Goal: Answer question/provide support: Answer question/provide support

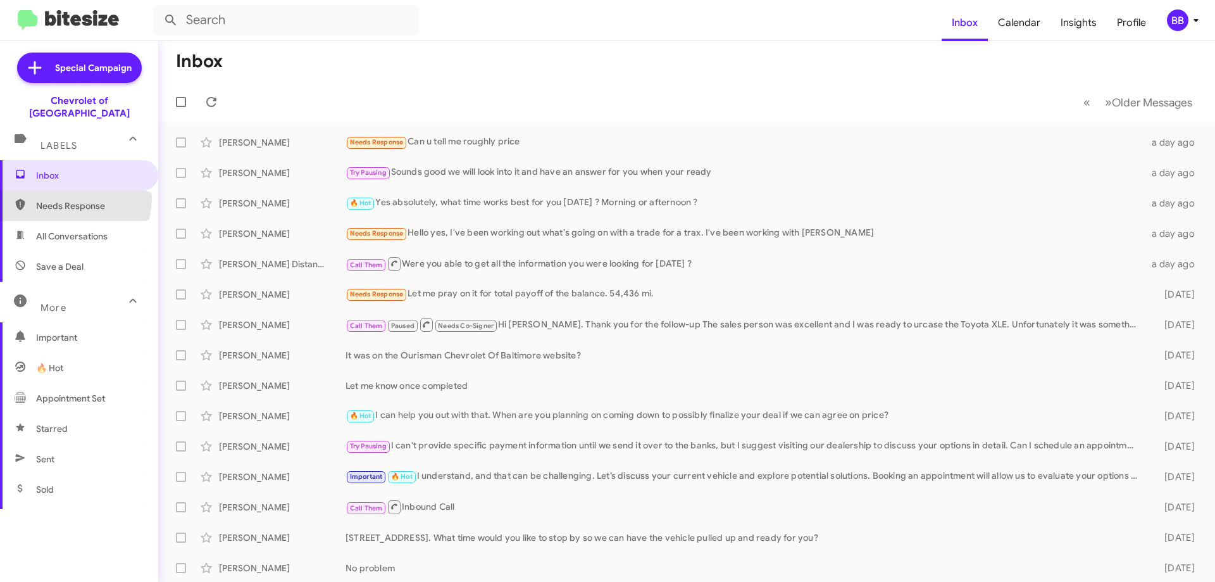
click at [66, 191] on span "Needs Response" at bounding box center [79, 206] width 158 height 30
type input "in:needs-response"
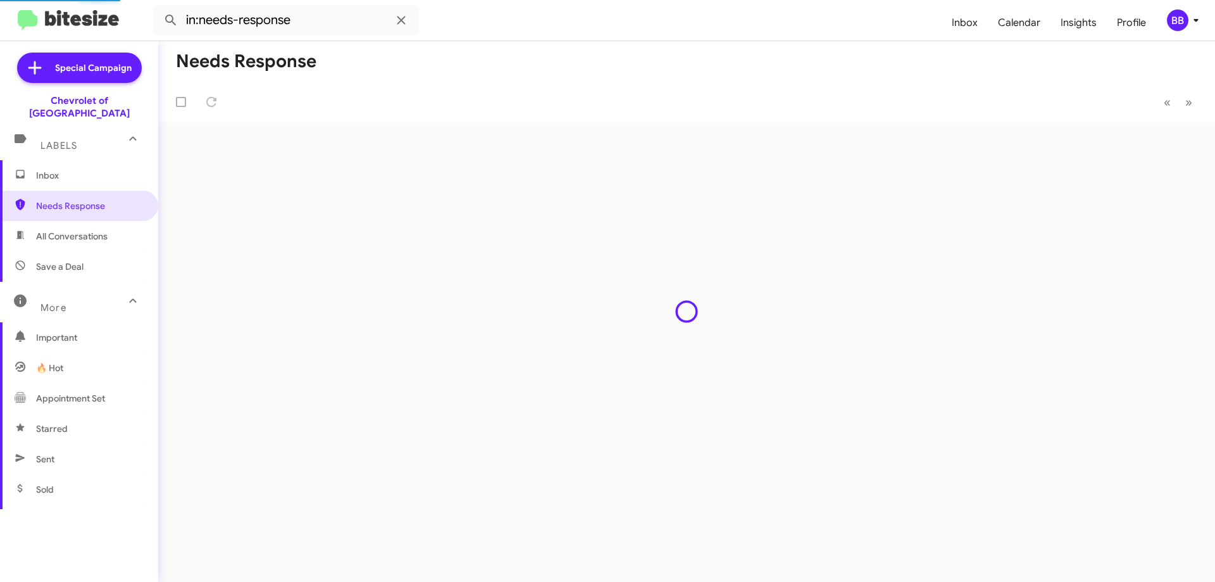
click at [89, 169] on span "Inbox" at bounding box center [90, 175] width 108 height 13
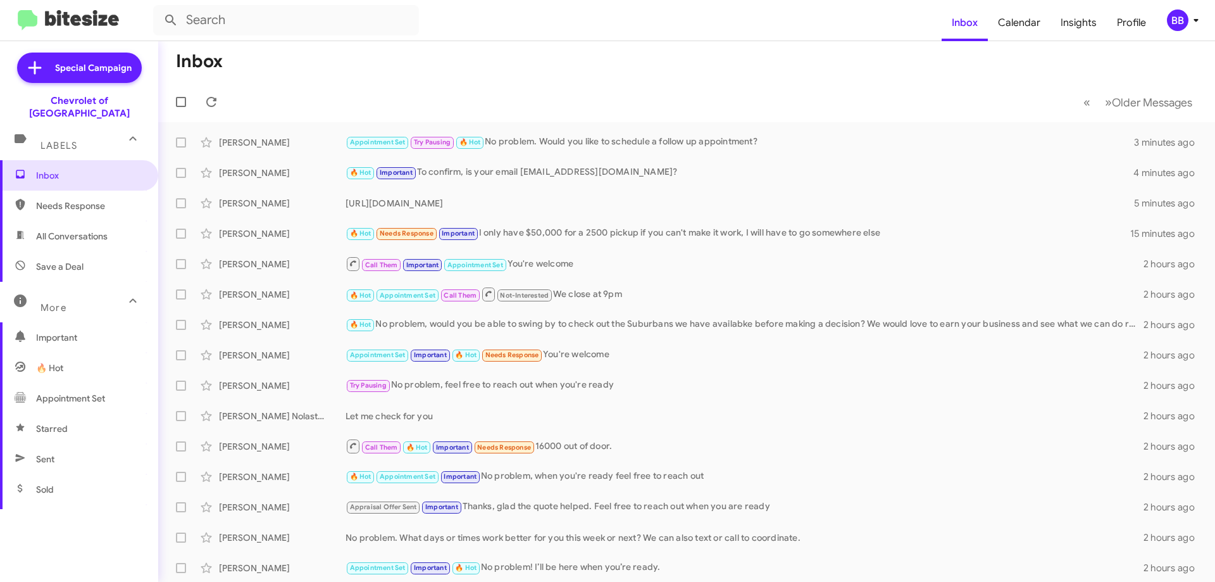
click at [90, 207] on span "Needs Response" at bounding box center [79, 206] width 158 height 30
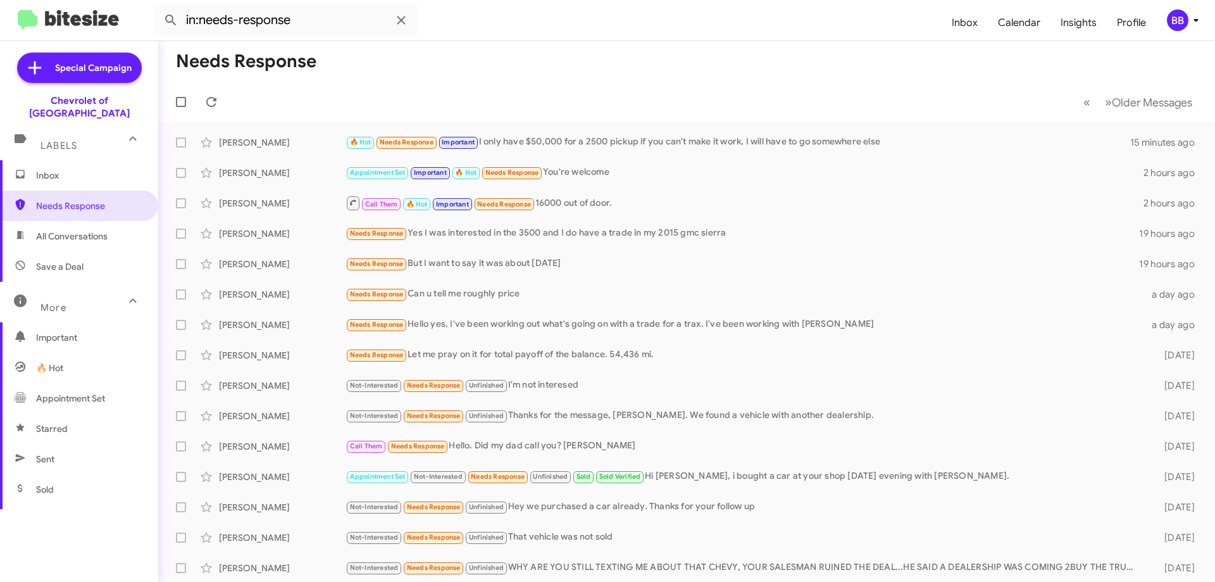
click at [100, 230] on span "All Conversations" at bounding box center [72, 236] width 72 height 13
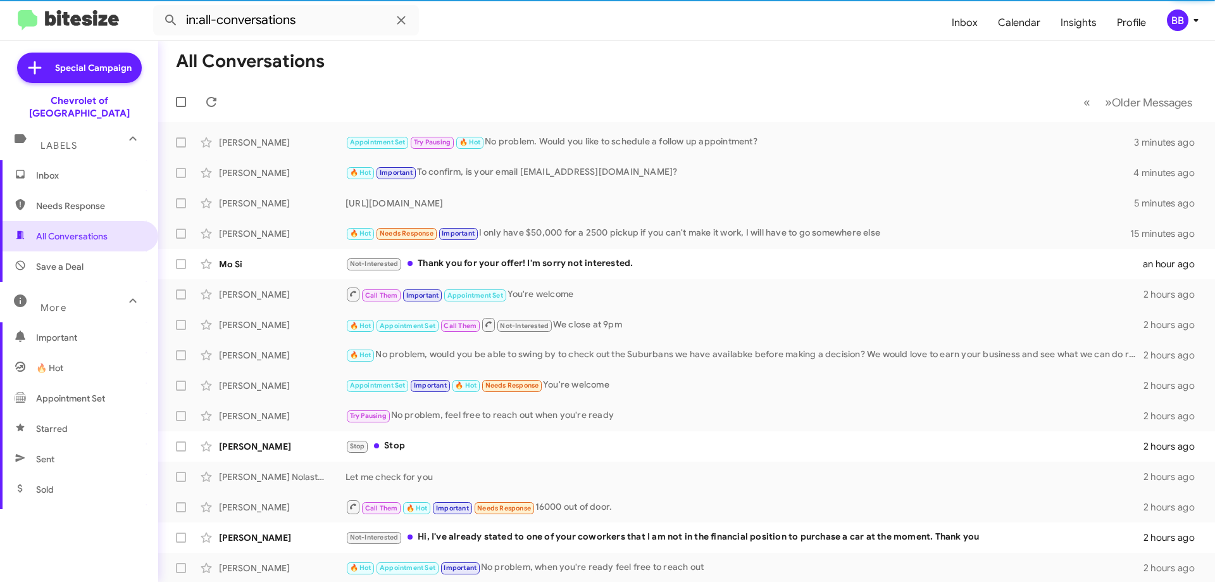
click at [93, 251] on span "Save a Deal" at bounding box center [79, 266] width 158 height 30
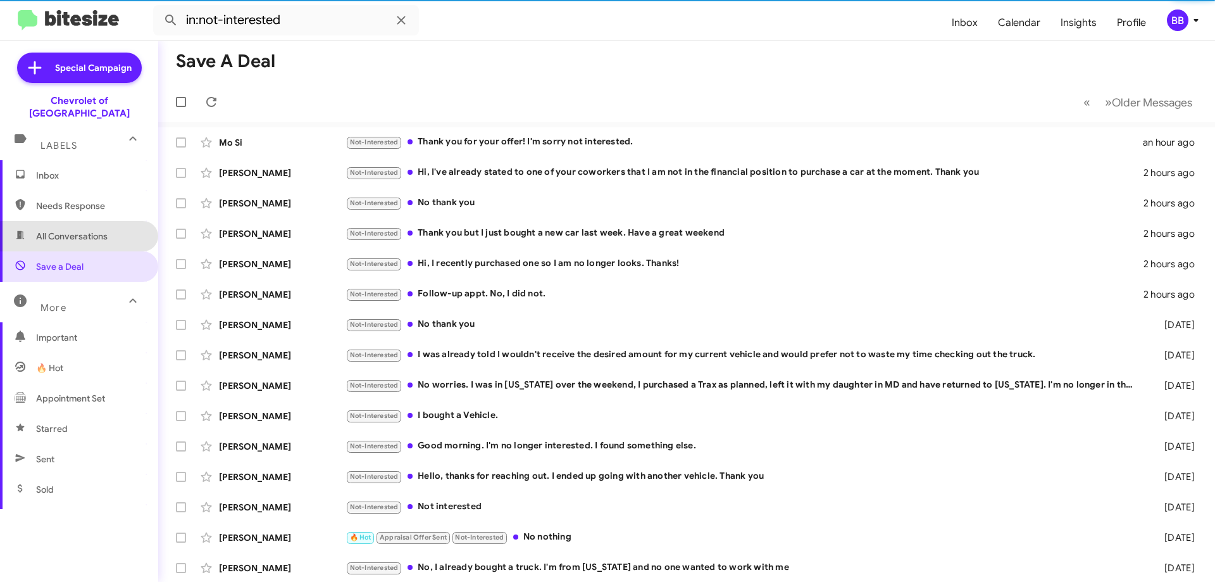
click at [95, 230] on span "All Conversations" at bounding box center [72, 236] width 72 height 13
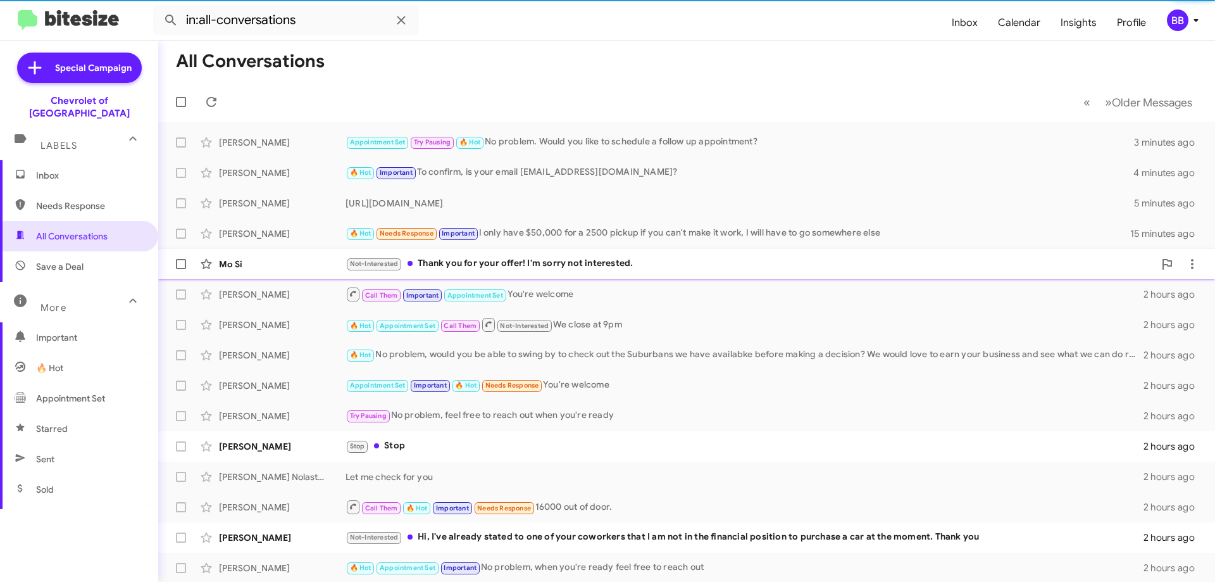
click at [542, 265] on div "Not-Interested Thank you for your offer! I'm sorry not interested." at bounding box center [750, 263] width 809 height 15
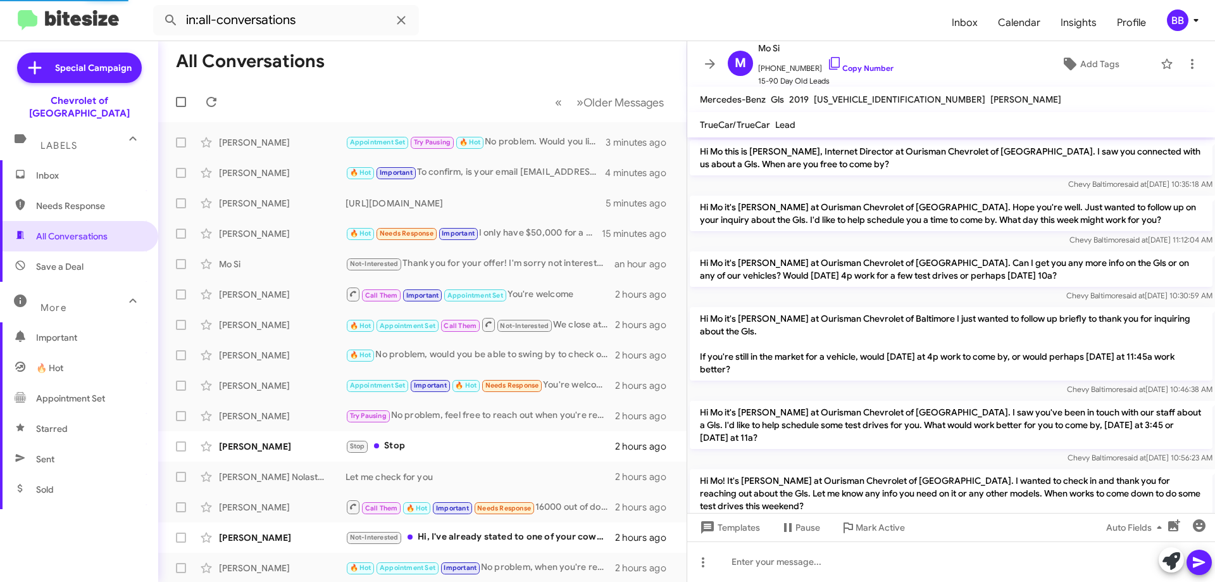
scroll to position [585, 0]
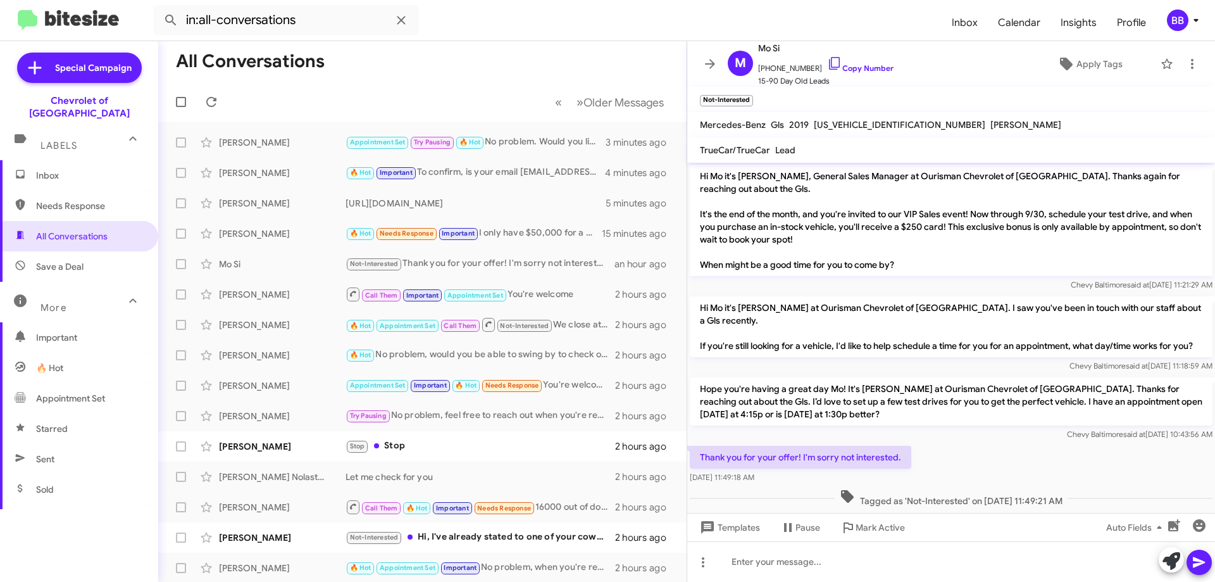
click at [98, 204] on span "Needs Response" at bounding box center [79, 206] width 158 height 30
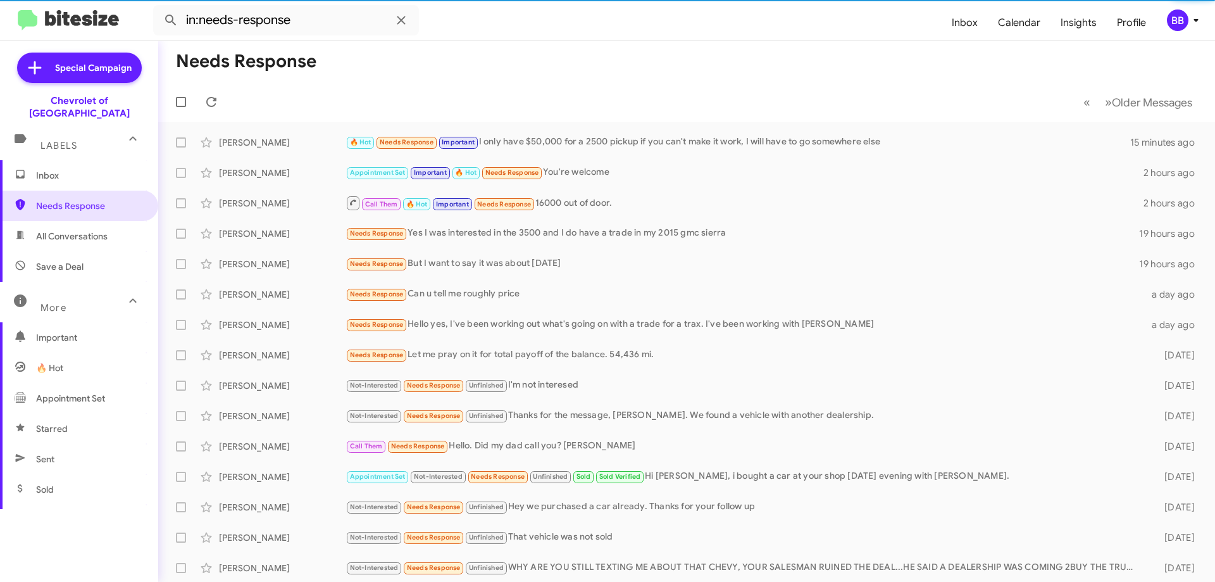
click at [87, 251] on span "Save a Deal" at bounding box center [79, 266] width 158 height 30
type input "in:not-interested"
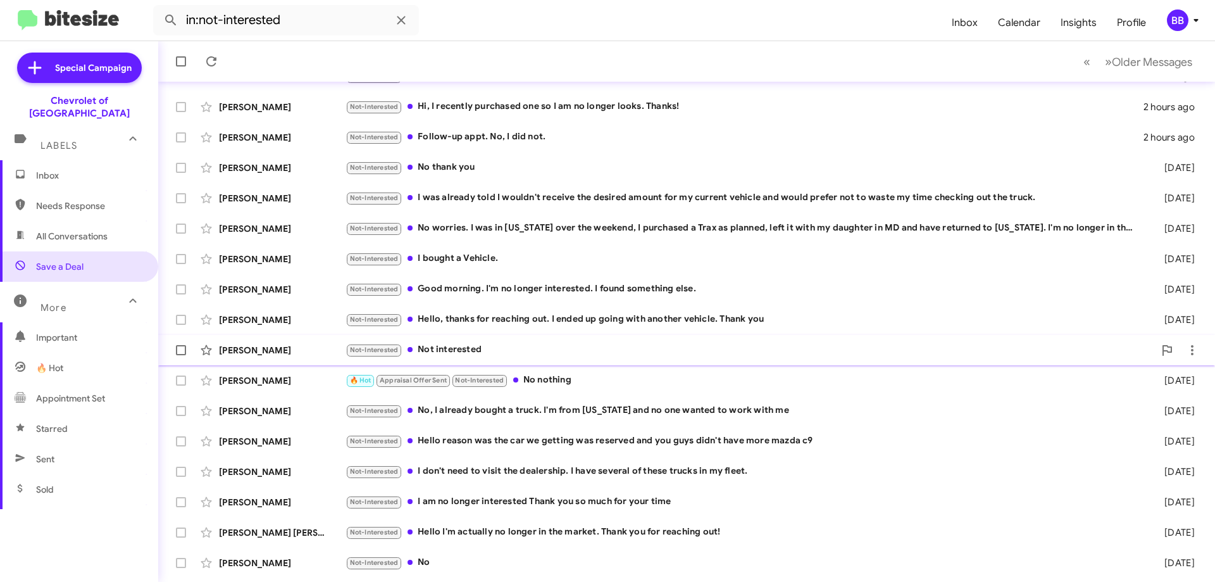
scroll to position [153, 0]
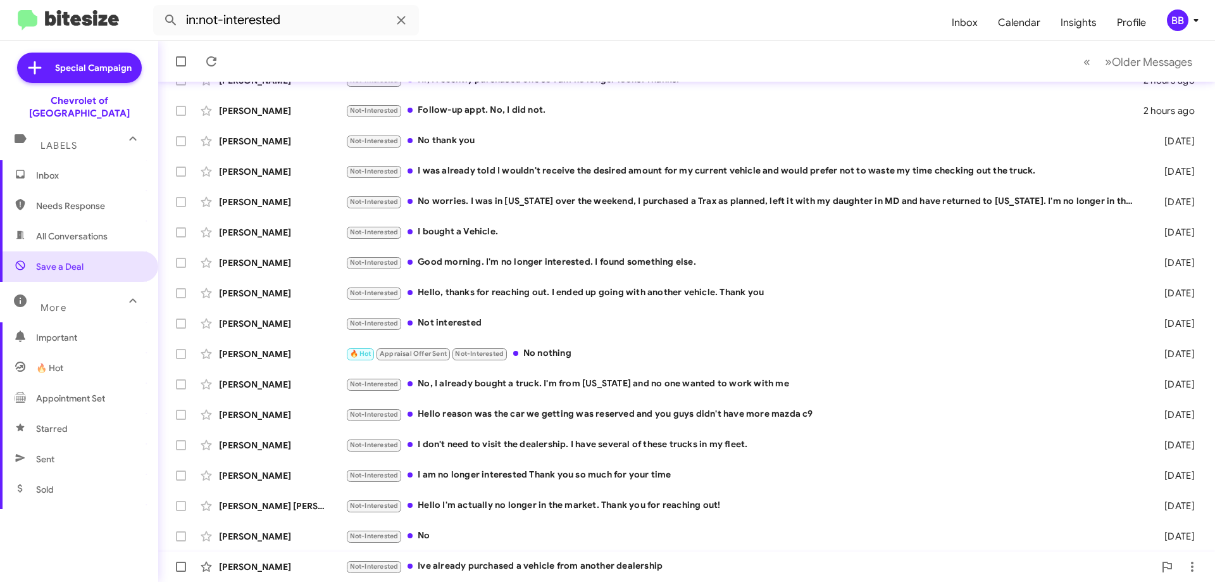
click at [596, 565] on div "Not-Interested Ive already purchased a vehicle from another dealership" at bounding box center [750, 566] width 809 height 15
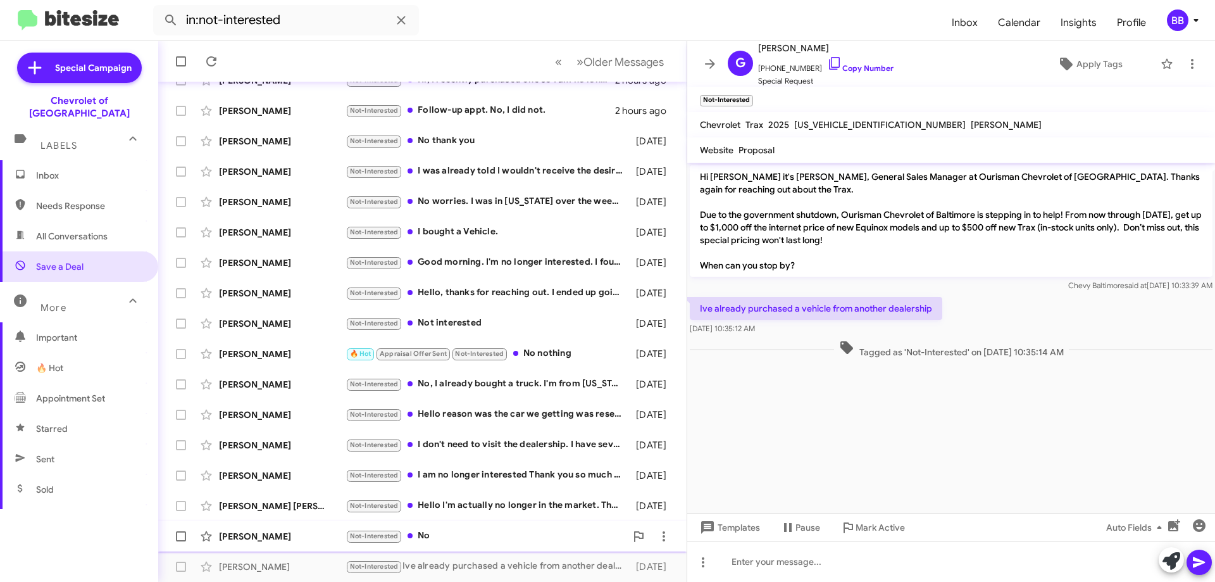
click at [464, 536] on div "Not-Interested No" at bounding box center [486, 536] width 280 height 15
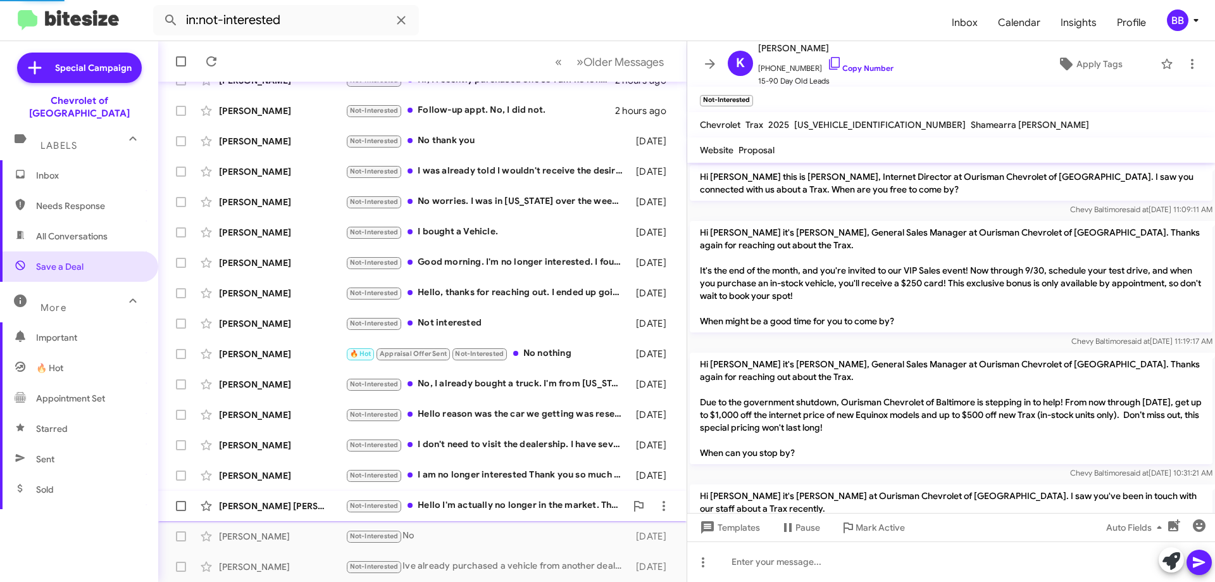
scroll to position [135, 0]
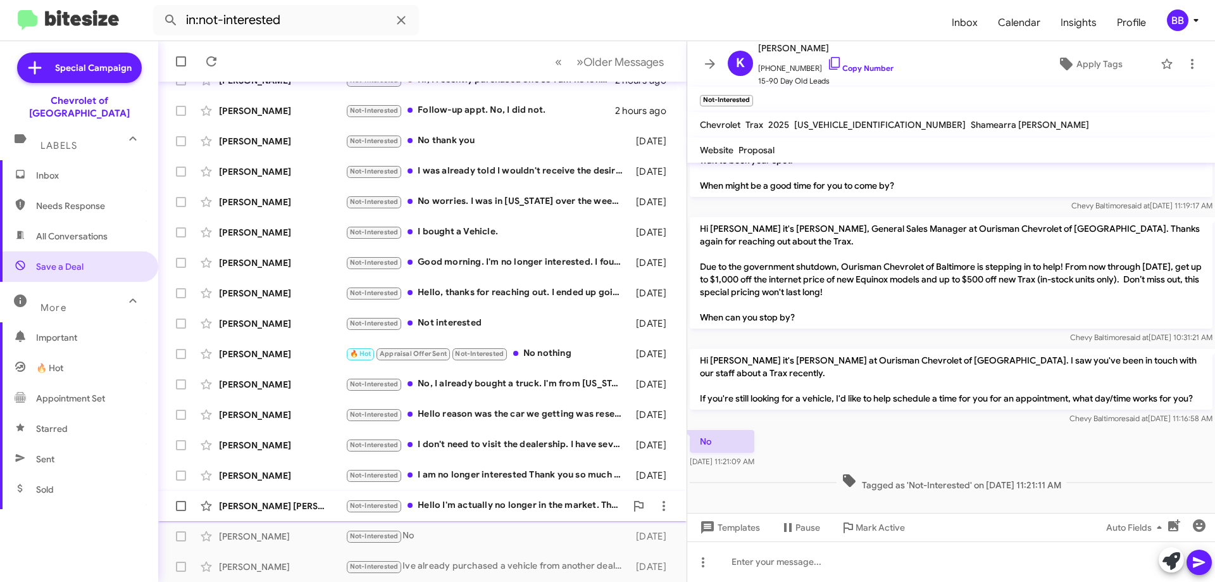
click at [491, 508] on div "Not-Interested Hello I'm actually no longer in the market. Thank you for reachi…" at bounding box center [486, 505] width 280 height 15
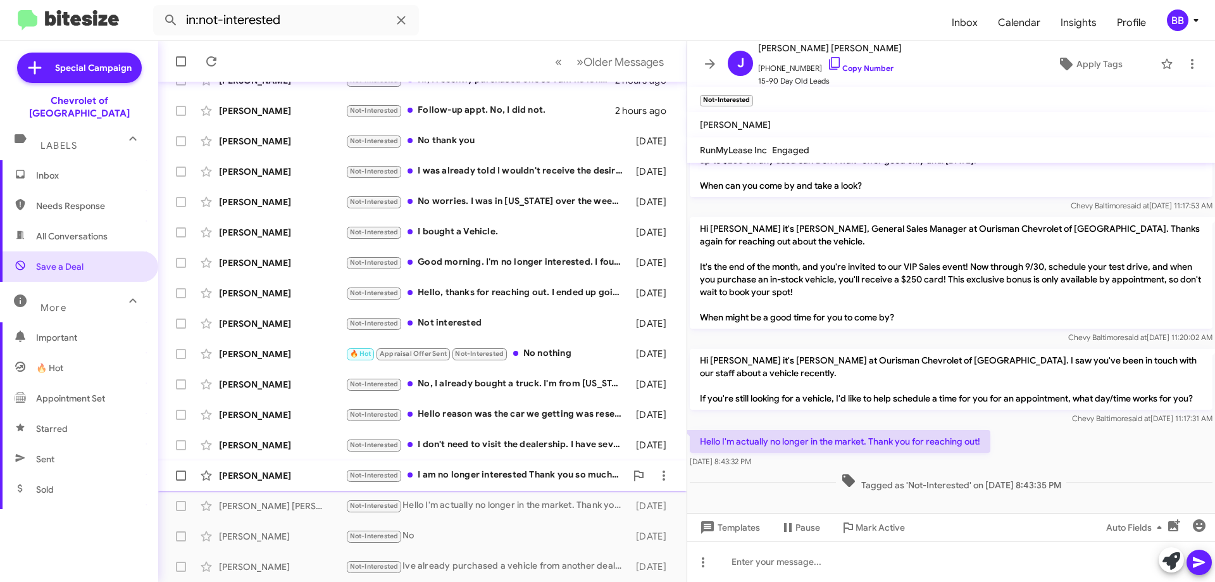
click at [505, 473] on div "Not-Interested I am no longer interested Thank you so much for your time" at bounding box center [486, 475] width 280 height 15
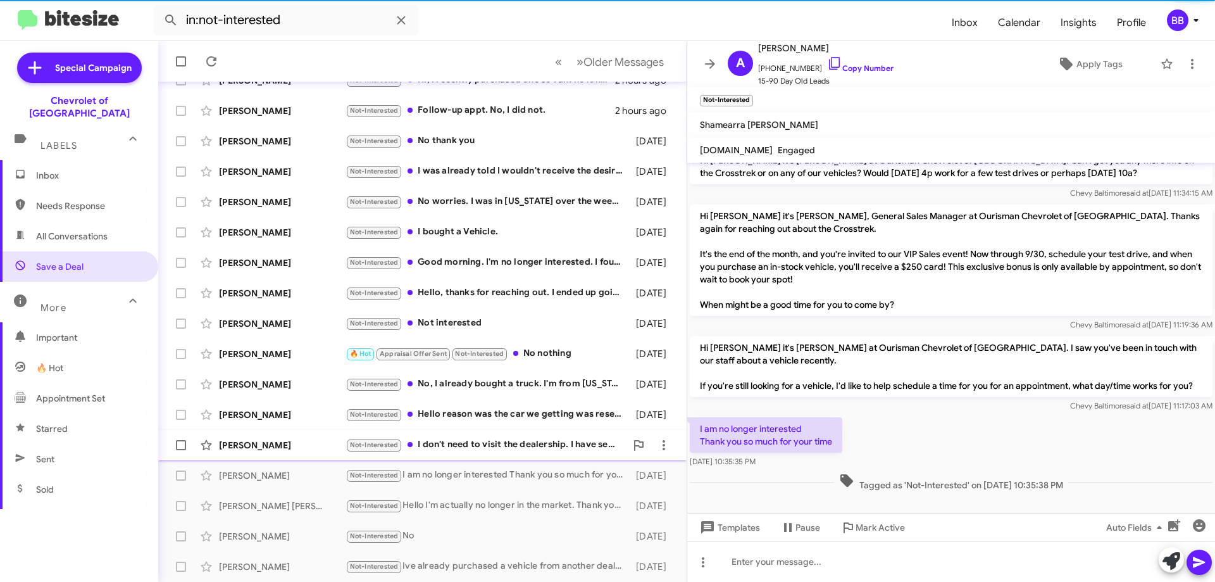
click at [491, 443] on div "Not-Interested I don't need to visit the dealership. I have several of these tr…" at bounding box center [486, 444] width 280 height 15
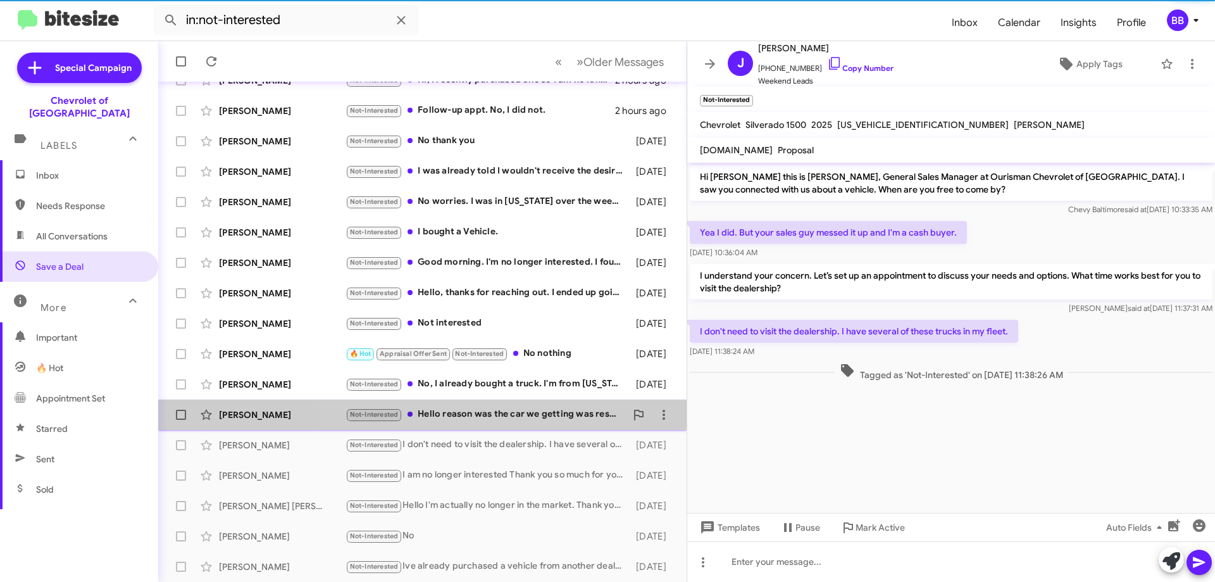
click at [479, 421] on div "Not-Interested Hello reason was the car we getting was reserved and you guys di…" at bounding box center [486, 414] width 280 height 15
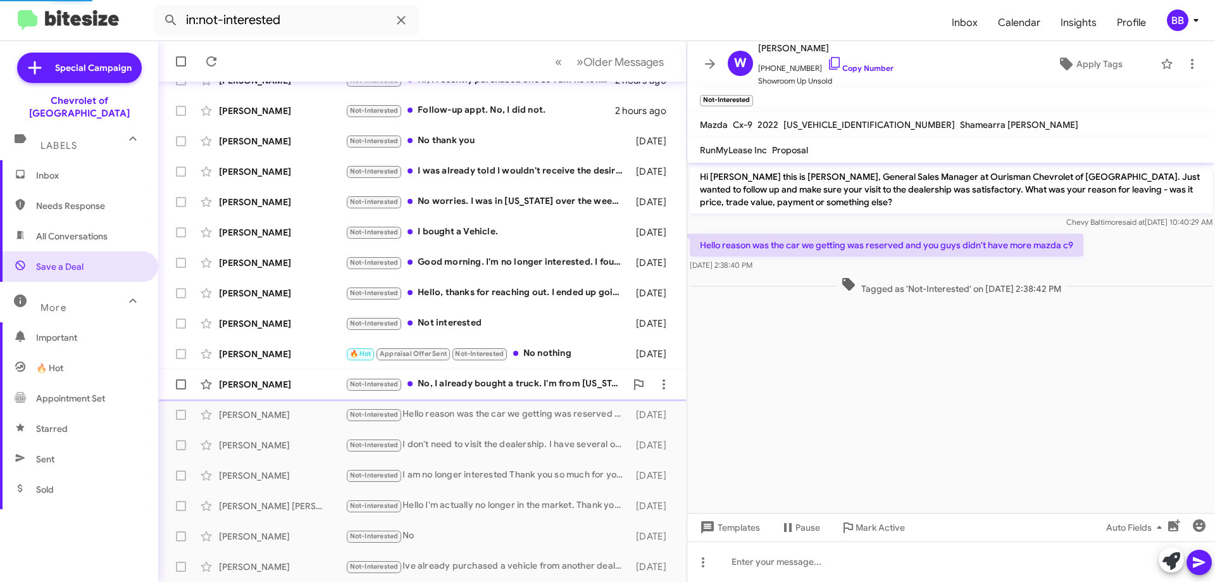
click at [489, 377] on div "Not-Interested No, I already bought a truck. I'm from [US_STATE] and no one wan…" at bounding box center [486, 384] width 280 height 15
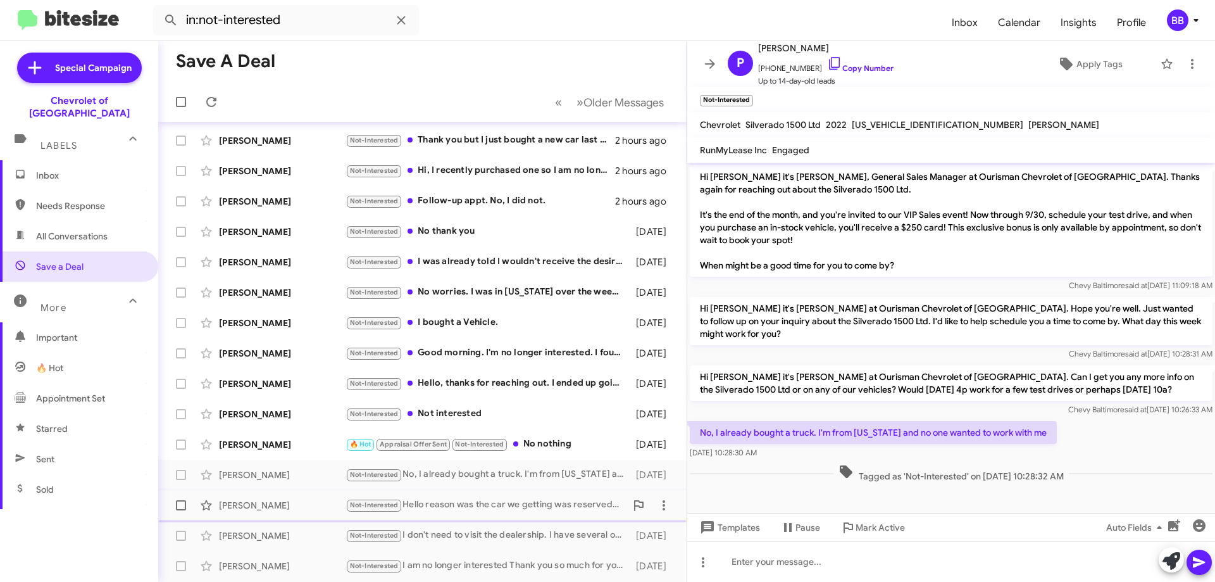
scroll to position [153, 0]
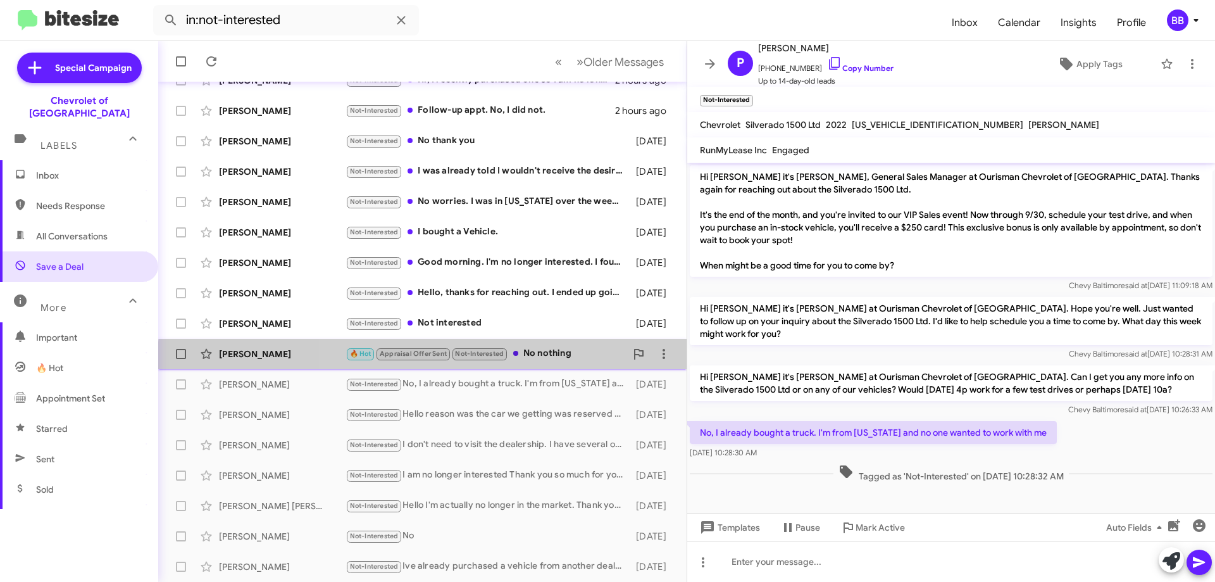
click at [550, 363] on div "[PERSON_NAME] 🔥 Hot Appraisal Offer Sent Not-Interested No nothing [DATE]" at bounding box center [422, 353] width 508 height 25
click at [456, 321] on div "Not-Interested Not interested" at bounding box center [486, 323] width 280 height 15
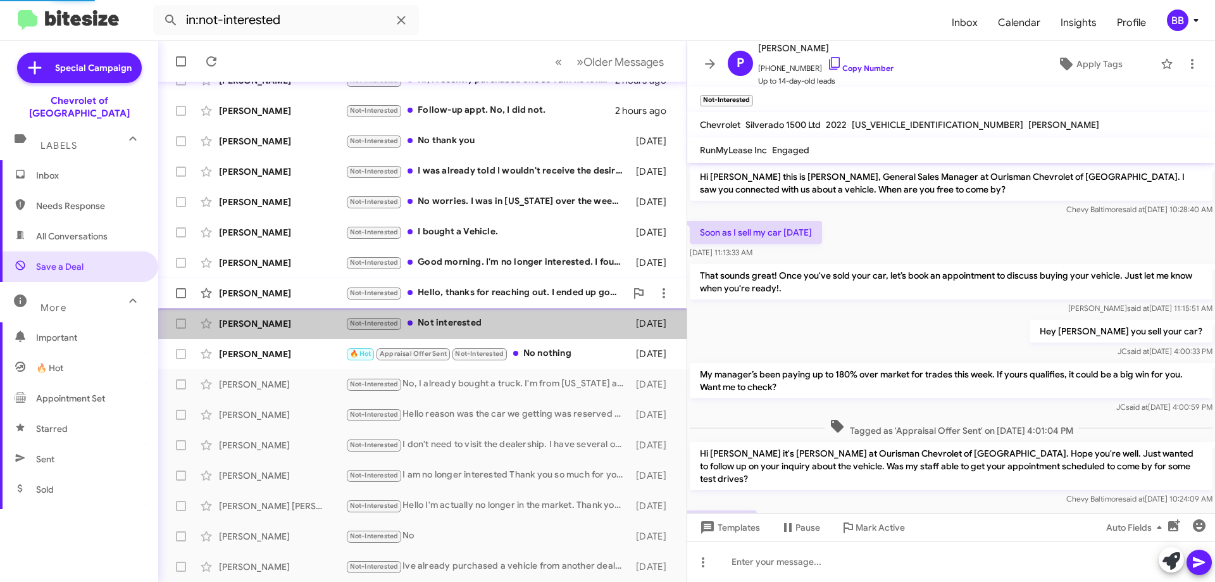
scroll to position [77, 0]
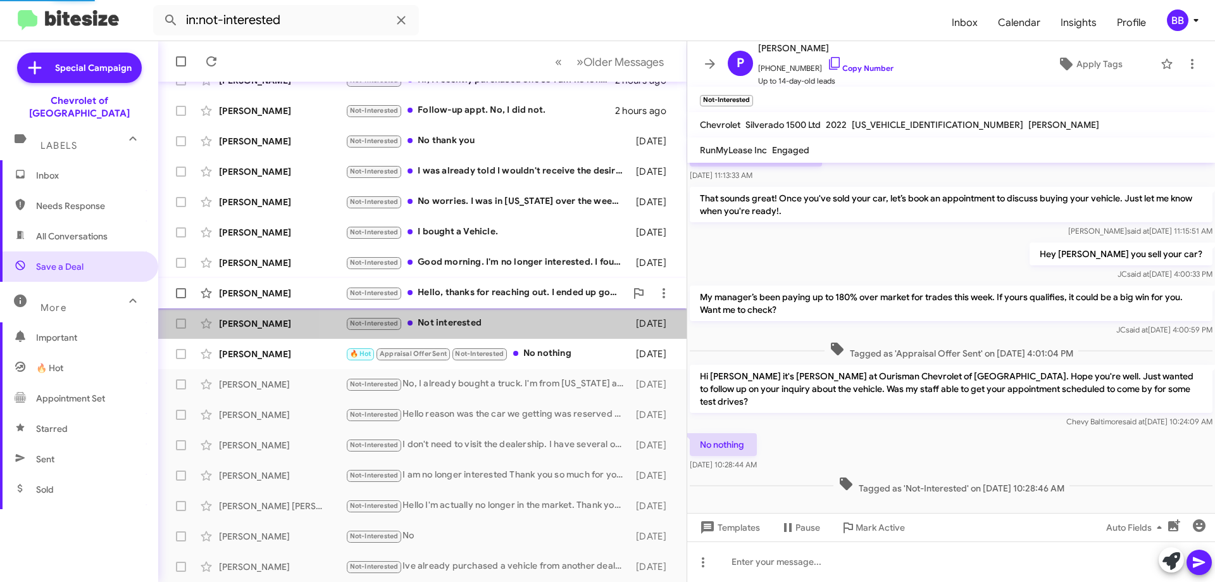
click at [471, 285] on div "Not-Interested Hello, thanks for reaching out. I ended up going with another ve…" at bounding box center [486, 292] width 280 height 15
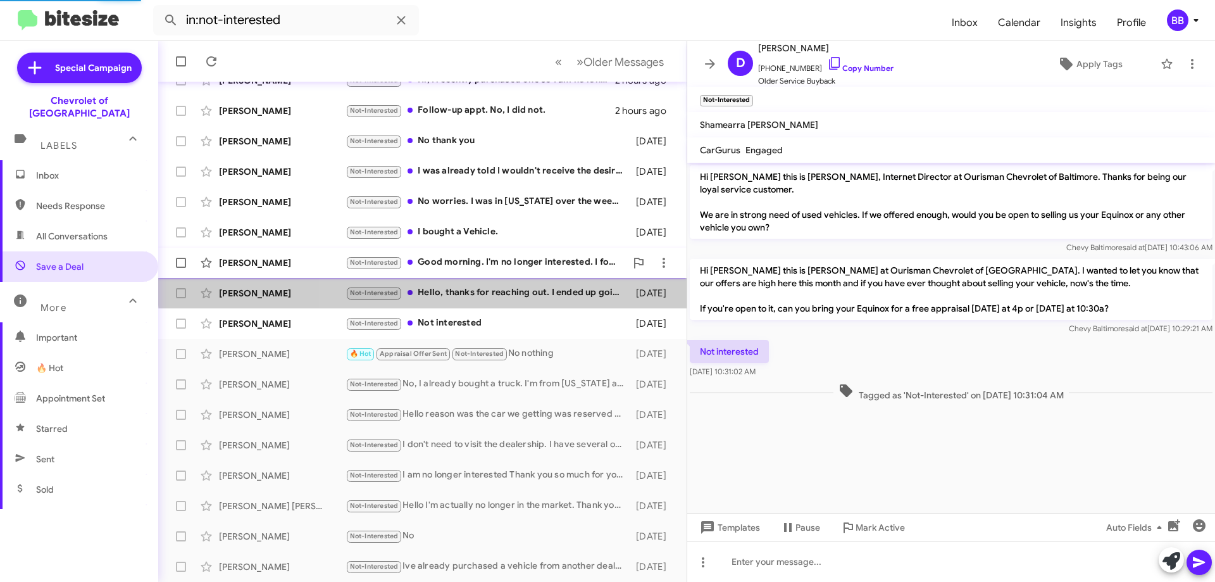
click at [470, 261] on div "Not-Interested Good morning. I'm no longer interested. I found something else." at bounding box center [486, 262] width 280 height 15
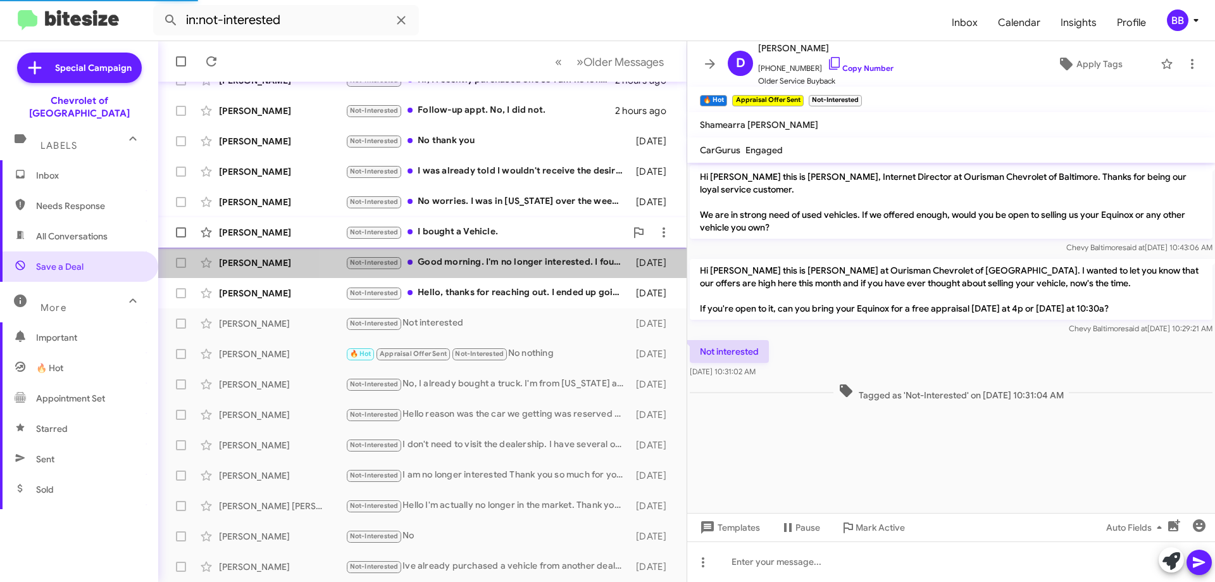
click at [468, 225] on div "Not-Interested I bought a Vehicle." at bounding box center [486, 232] width 280 height 15
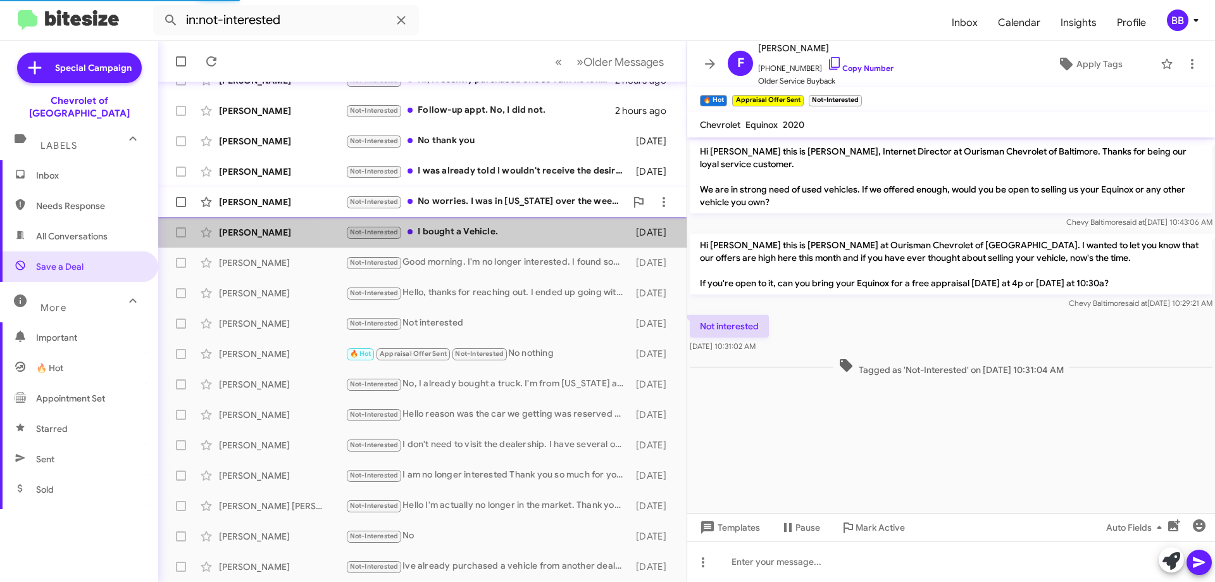
click at [478, 208] on div "Not-Interested No worries. I was in [US_STATE] over the weekend, I purchased a …" at bounding box center [486, 201] width 280 height 15
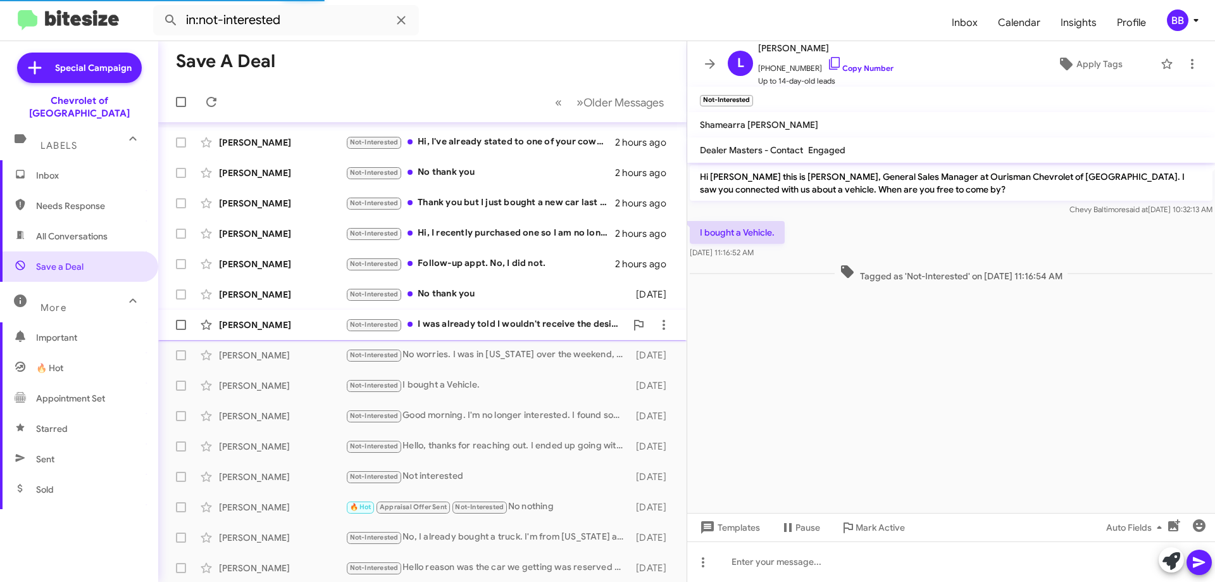
scroll to position [241, 0]
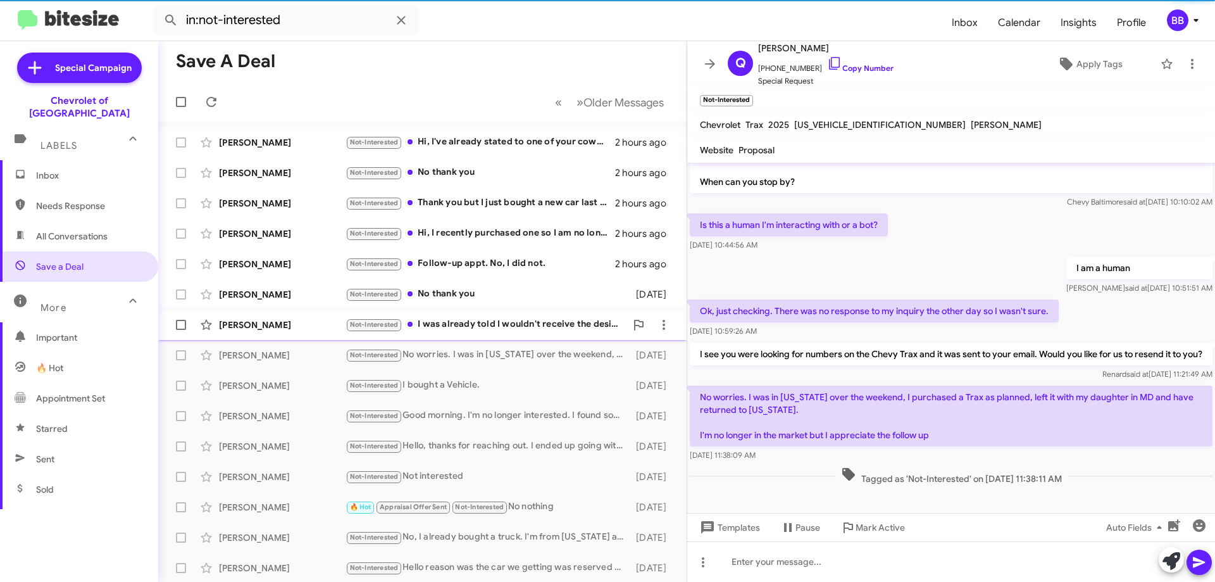
click at [501, 319] on div "Not-Interested I was already told I wouldn't receive the desired amount for my …" at bounding box center [486, 324] width 280 height 15
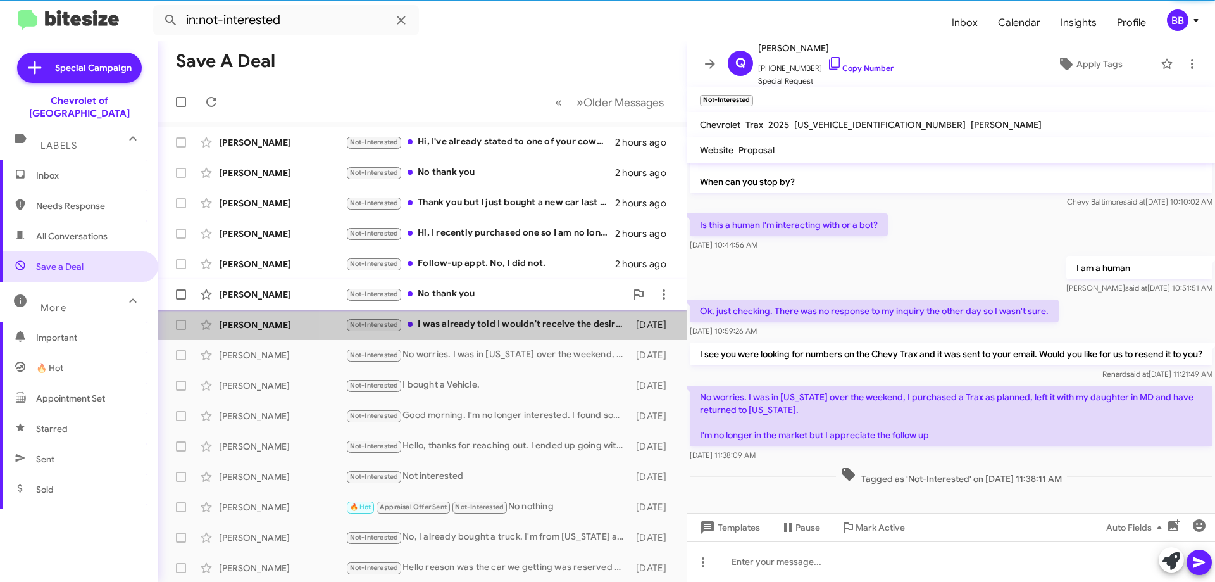
click at [476, 291] on div "Not-Interested No thank you" at bounding box center [486, 294] width 280 height 15
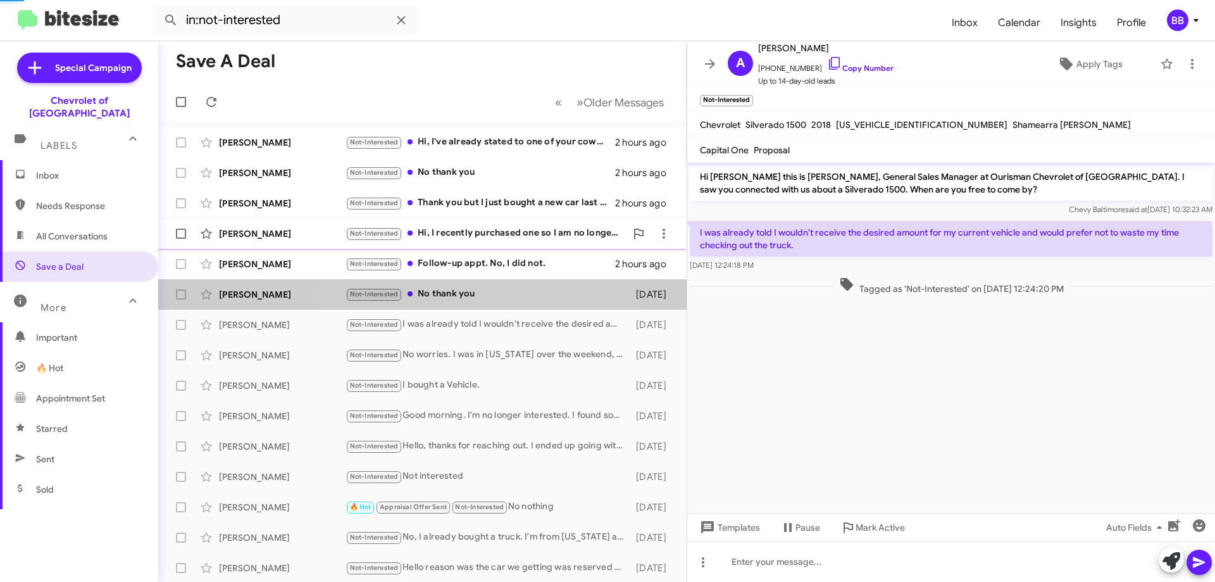
drag, startPoint x: 485, startPoint y: 253, endPoint x: 487, endPoint y: 241, distance: 12.2
click at [486, 253] on div "[PERSON_NAME] Not-Interested Follow-up appt. No, I did not. 2 hours ago" at bounding box center [422, 263] width 508 height 25
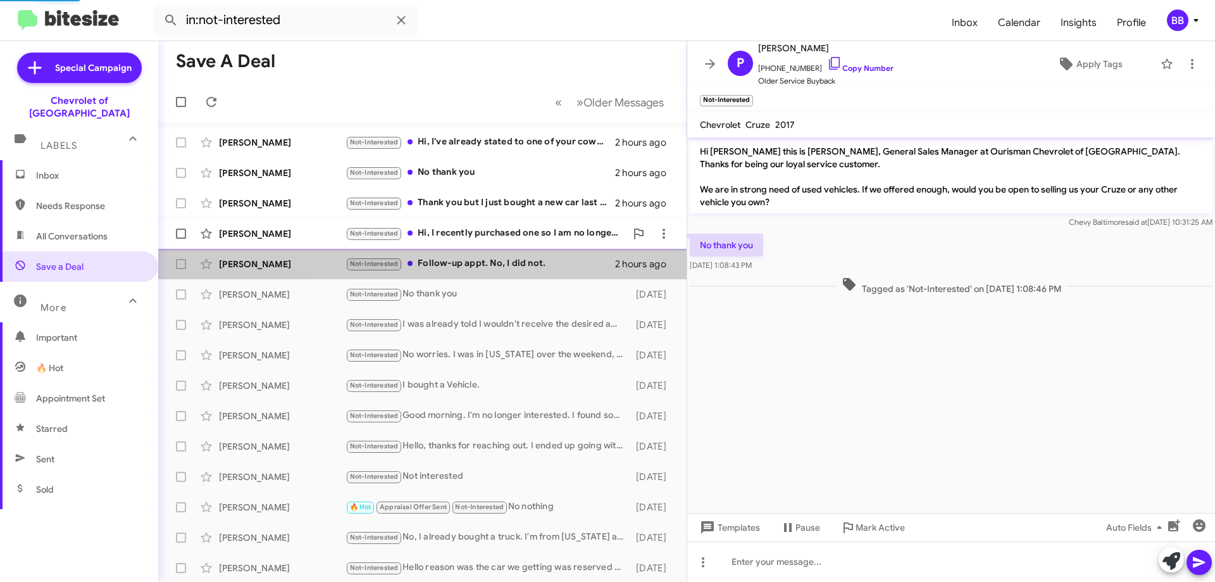
click at [490, 228] on div "Not-Interested Hi, I recently purchased one so I am no longer looks. Thanks!" at bounding box center [486, 233] width 280 height 15
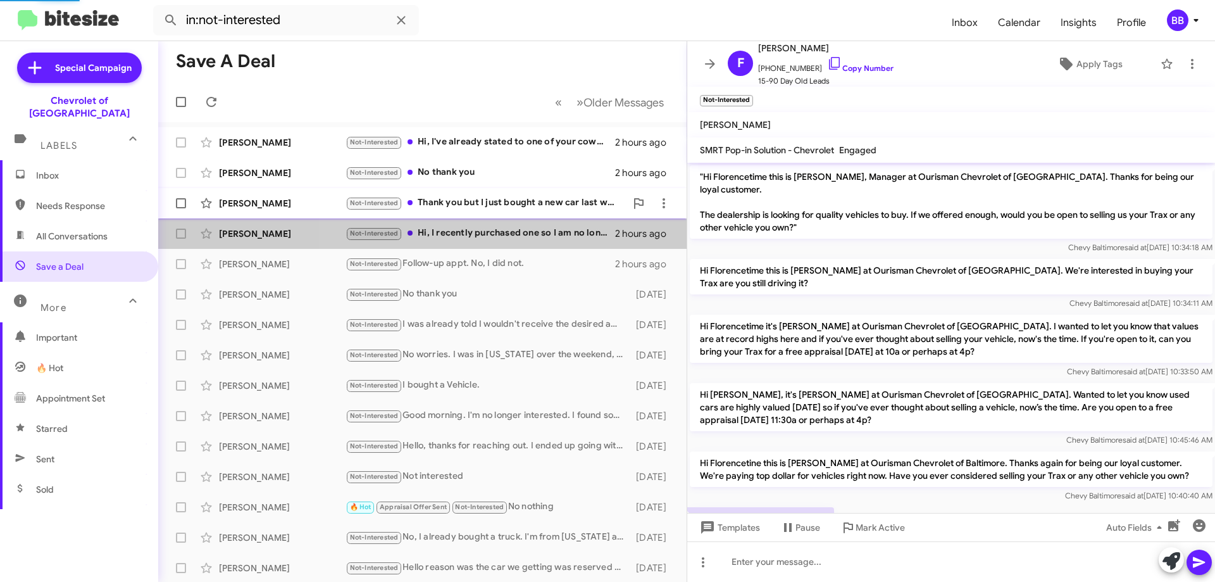
scroll to position [699, 0]
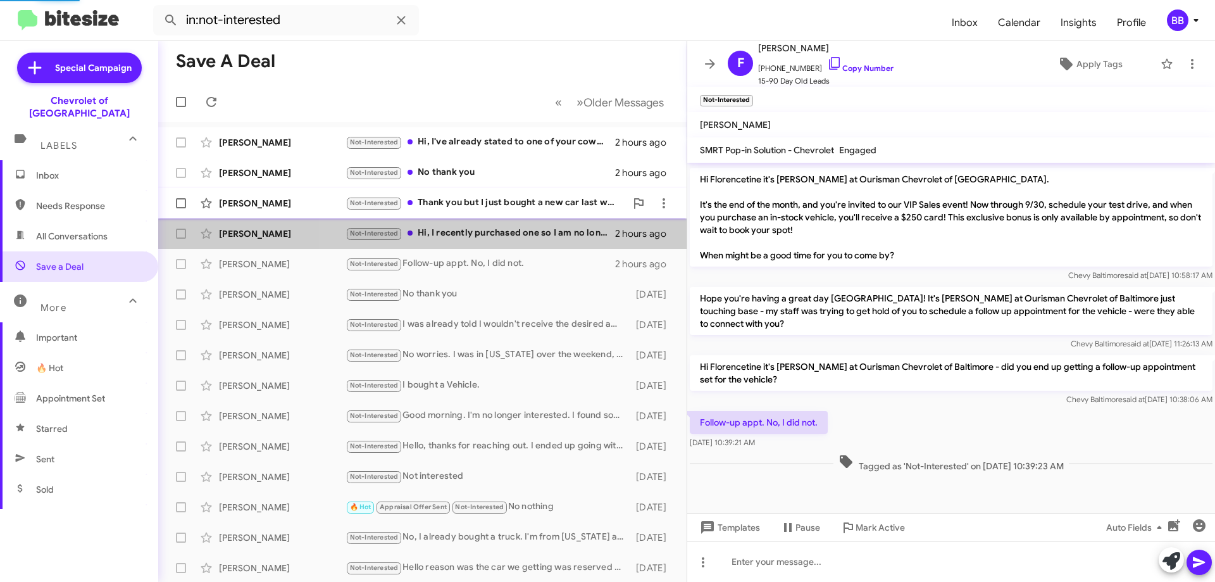
click at [489, 200] on div "Not-Interested Thank you but I just bought a new car last week. Have a great we…" at bounding box center [486, 203] width 280 height 15
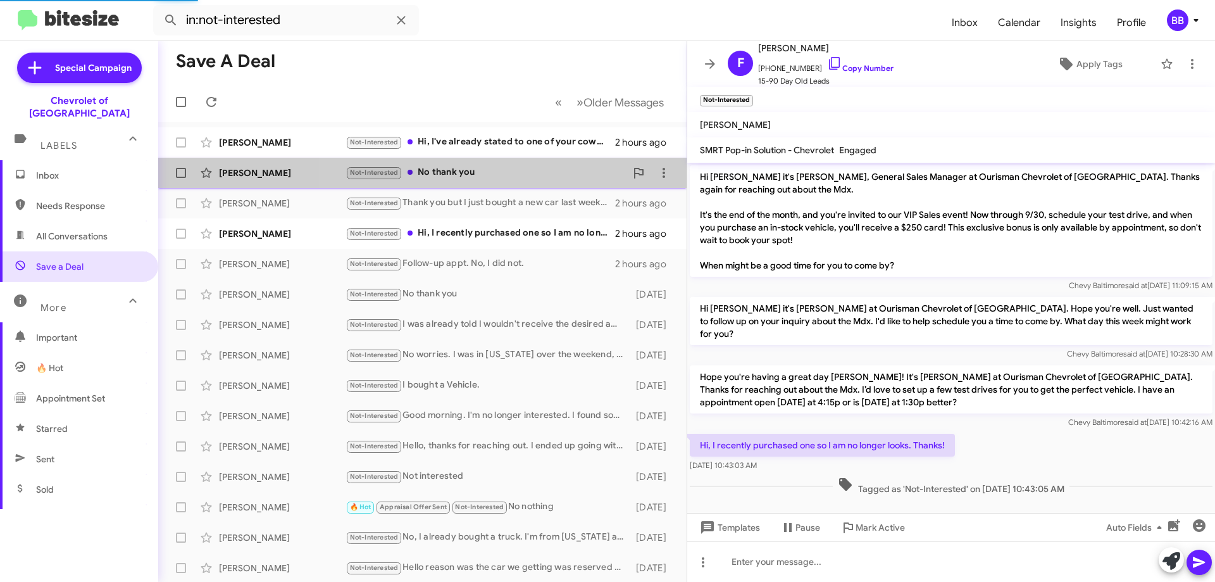
click at [485, 169] on div "Not-Interested No thank you" at bounding box center [486, 172] width 280 height 15
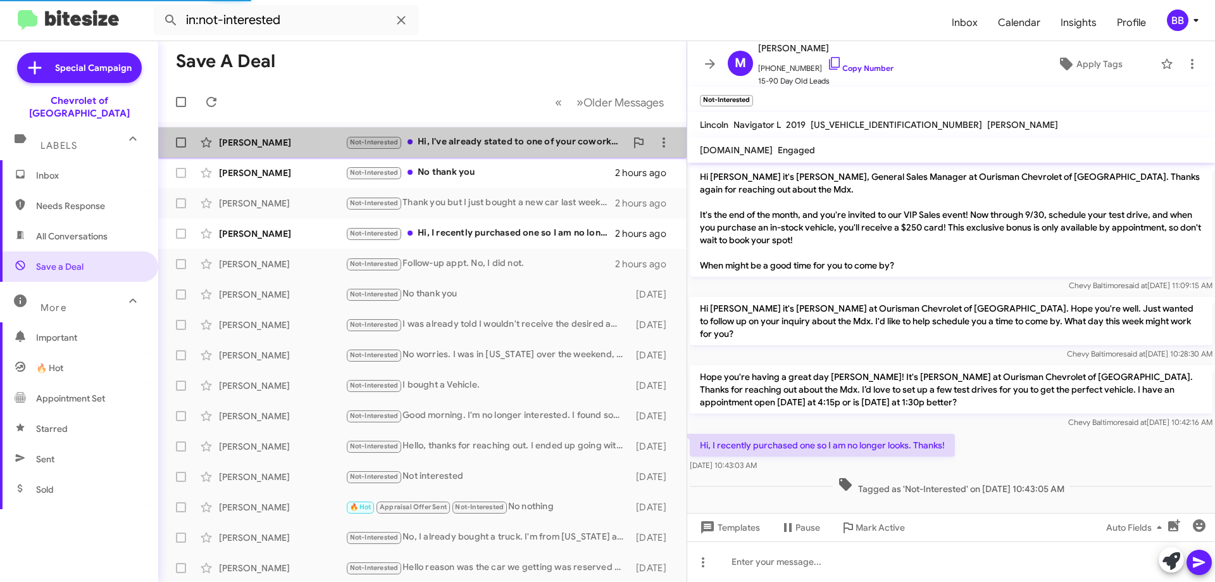
click at [491, 139] on div "Not-Interested Hi, I've already stated to one of your coworkers that I am not i…" at bounding box center [486, 142] width 280 height 15
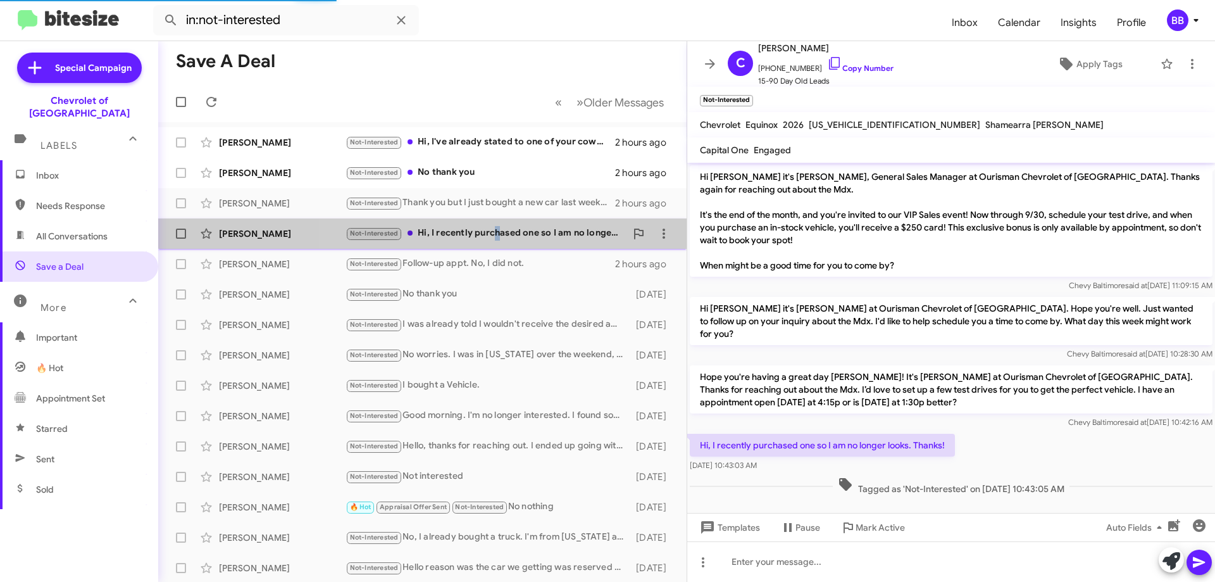
click at [496, 227] on div "Not-Interested Hi, I recently purchased one so I am no longer looks. Thanks!" at bounding box center [486, 233] width 280 height 15
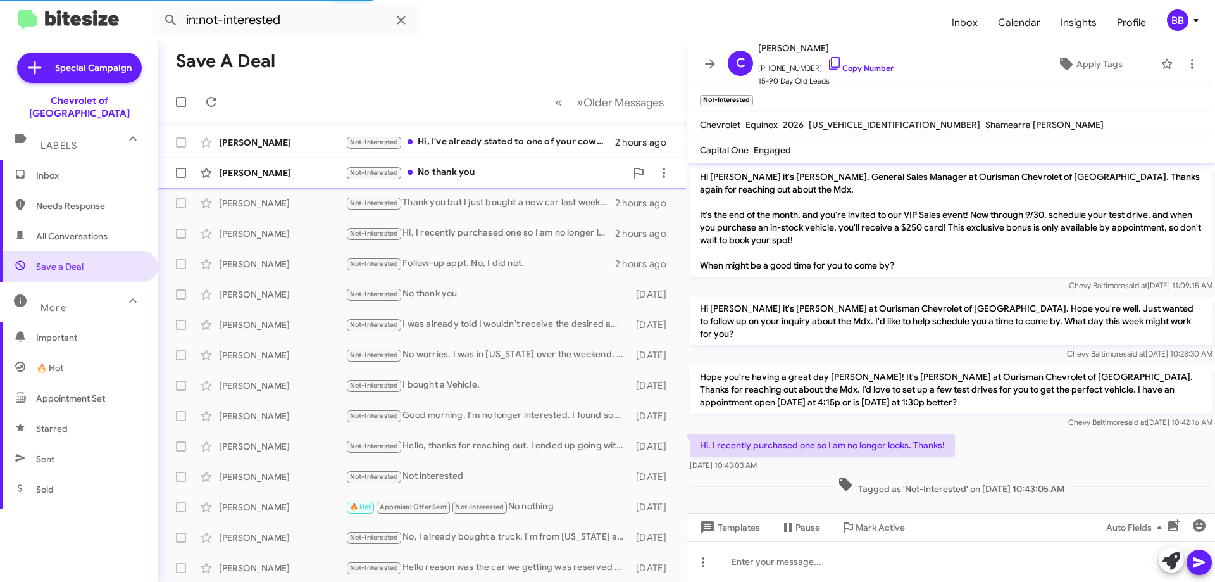
click at [495, 172] on div "Not-Interested No thank you" at bounding box center [486, 172] width 280 height 15
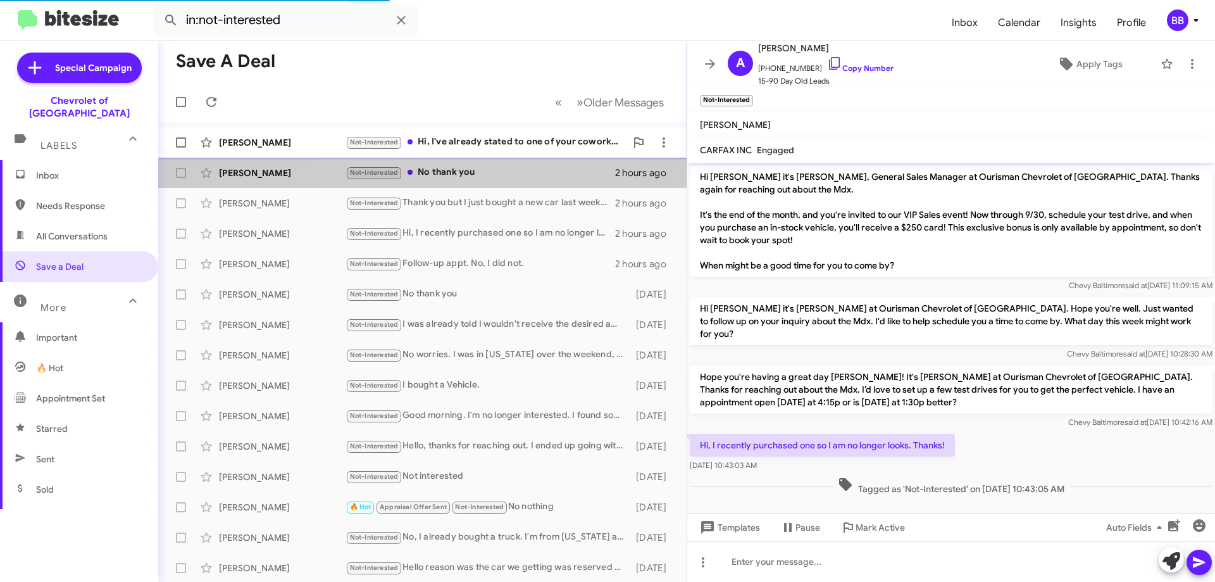
click at [496, 145] on div "Not-Interested Hi, I've already stated to one of your coworkers that I am not i…" at bounding box center [486, 142] width 280 height 15
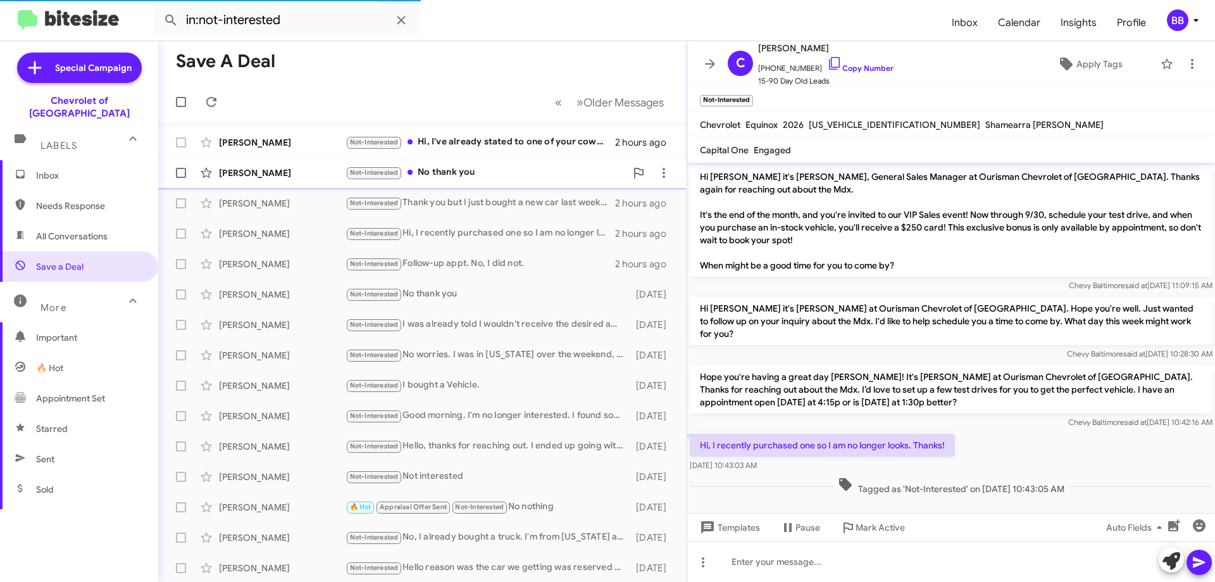
click at [482, 168] on div "Not-Interested No thank you" at bounding box center [486, 172] width 280 height 15
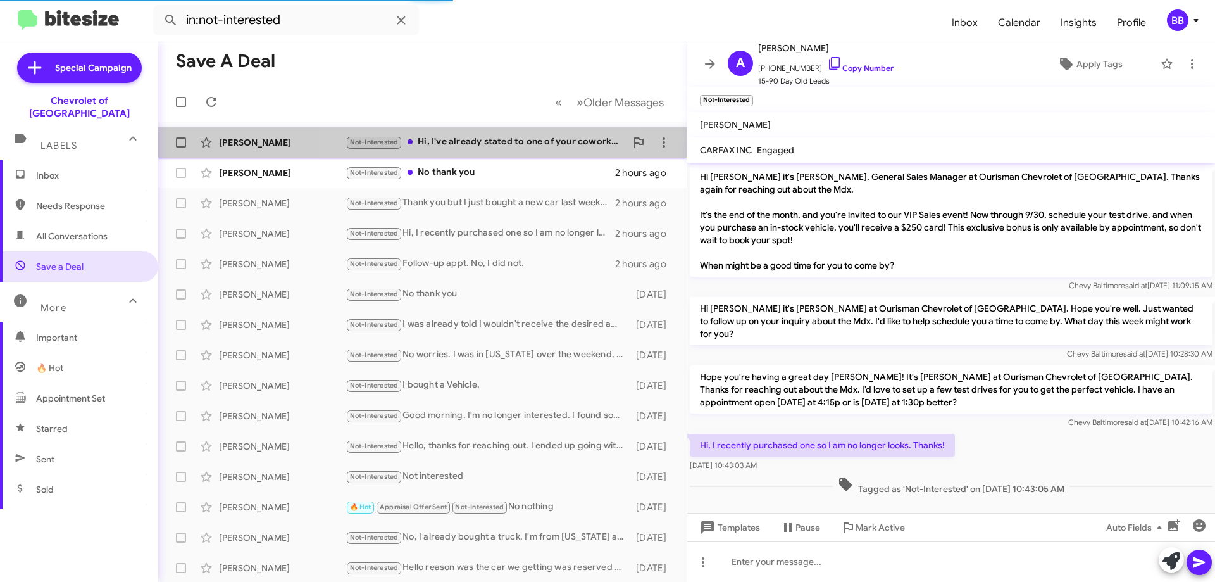
click at [492, 146] on div "Not-Interested Hi, I've already stated to one of your coworkers that I am not i…" at bounding box center [486, 142] width 280 height 15
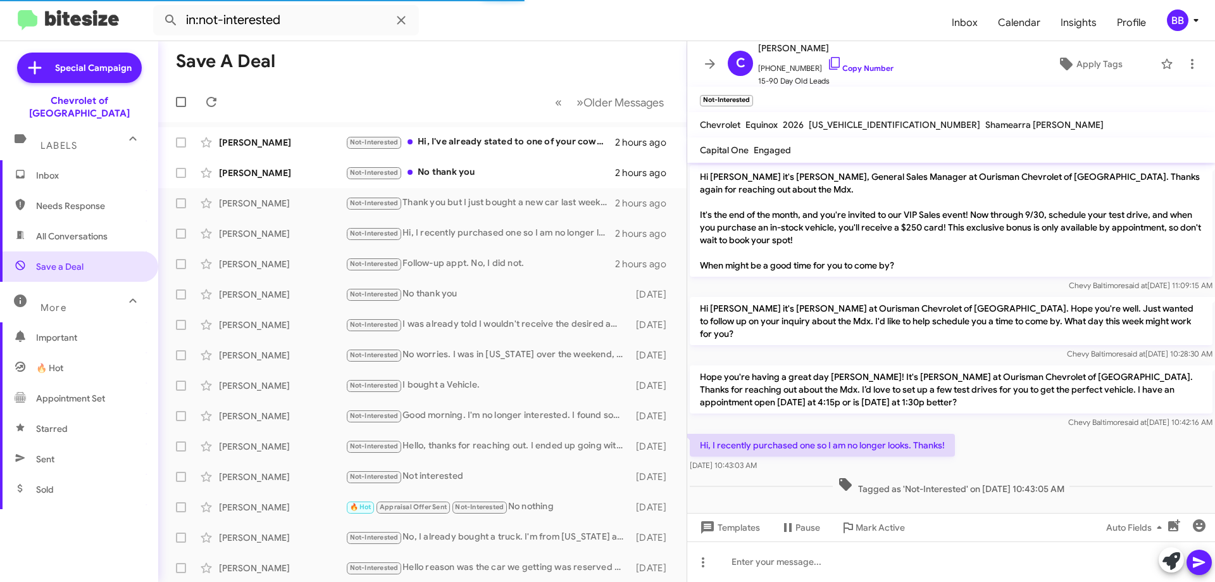
click at [52, 160] on span "Inbox" at bounding box center [79, 175] width 158 height 30
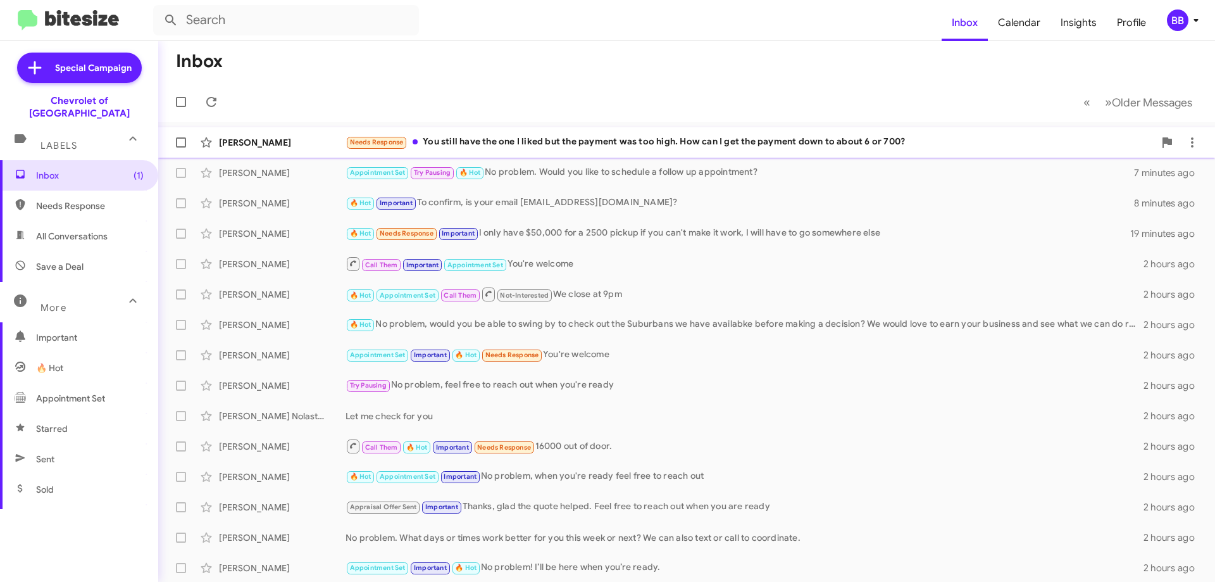
click at [541, 142] on div "Needs Response You still have the one I liked but the payment was too high. How…" at bounding box center [750, 142] width 809 height 15
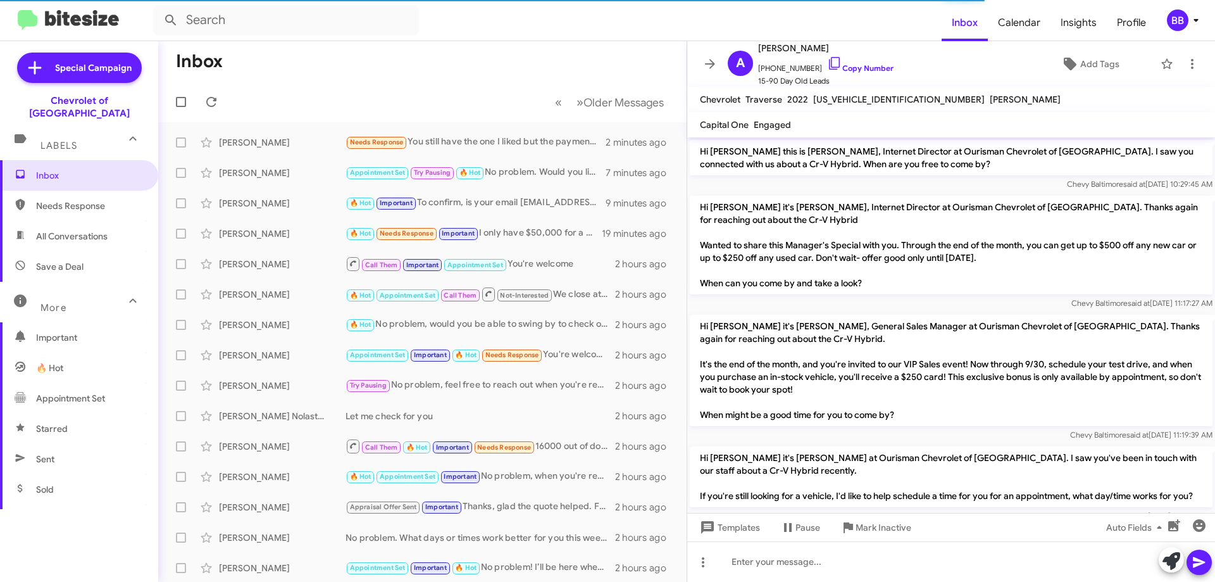
scroll to position [319, 0]
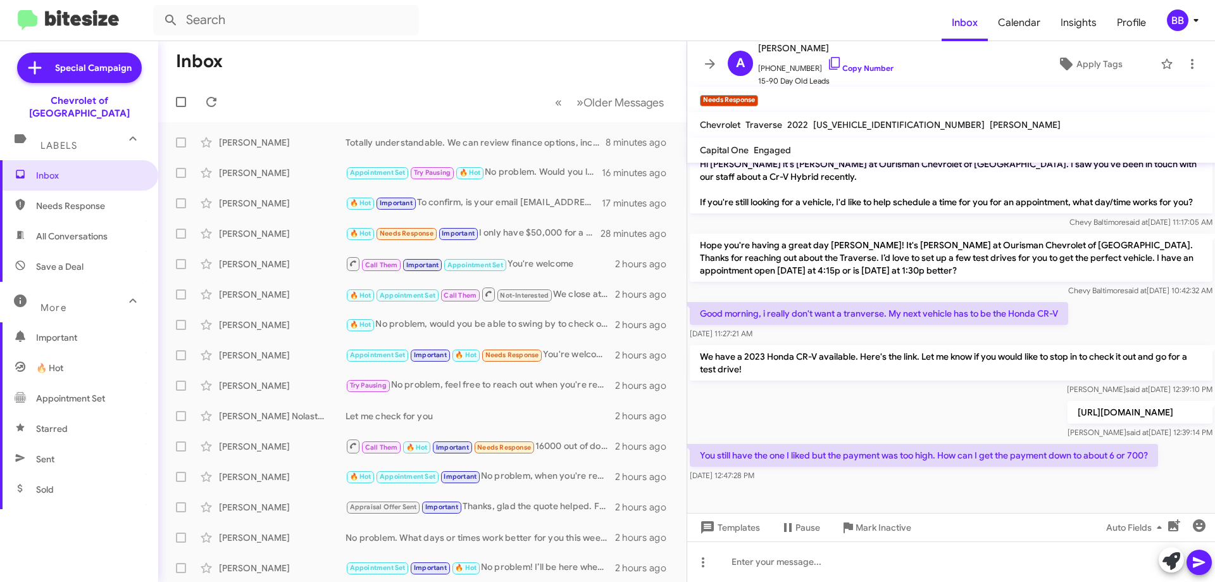
click at [1000, 103] on mat-toolbar "Needs Response ×" at bounding box center [951, 99] width 528 height 25
